Goal: Find contact information: Obtain details needed to contact an individual or organization

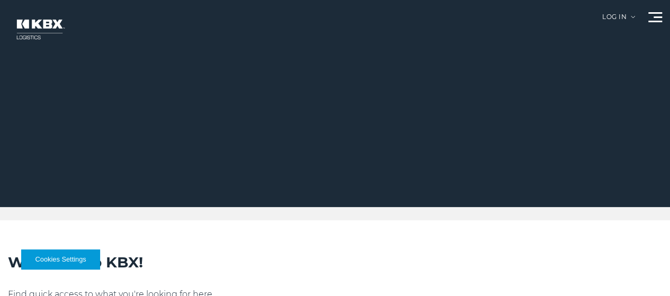
scroll to position [53, 0]
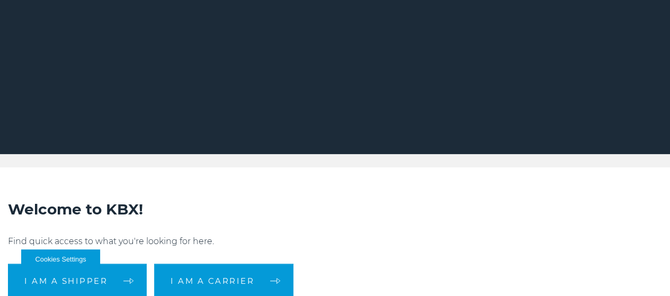
click at [0, 0] on link "About Us" at bounding box center [0, 0] width 0 height 0
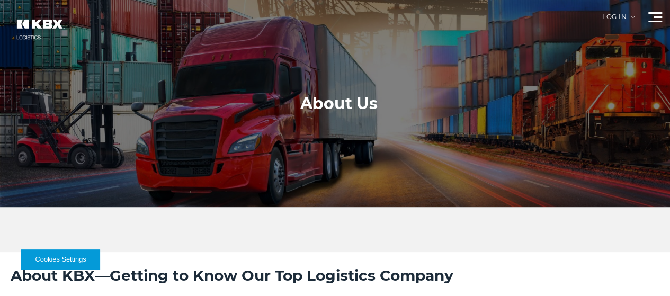
click at [0, 0] on link "Company" at bounding box center [0, 0] width 0 height 0
click at [0, 0] on link "Home" at bounding box center [0, 0] width 0 height 0
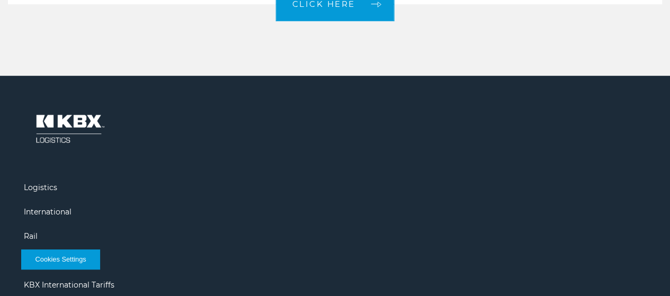
scroll to position [2243, 0]
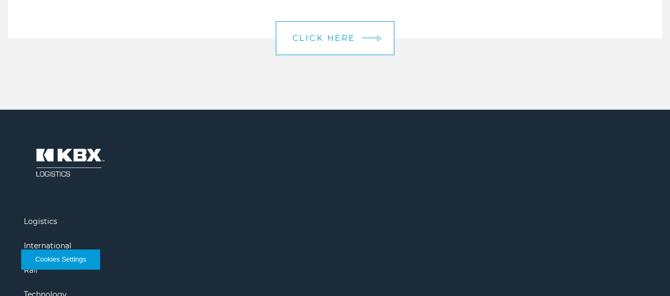
click at [339, 42] on span "CLICK HERE" at bounding box center [323, 38] width 63 height 8
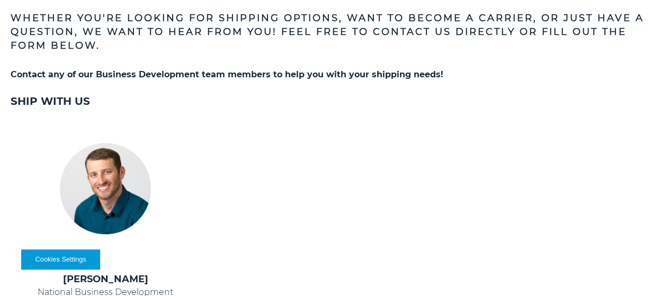
scroll to position [285, 0]
